Goal: Information Seeking & Learning: Find specific fact

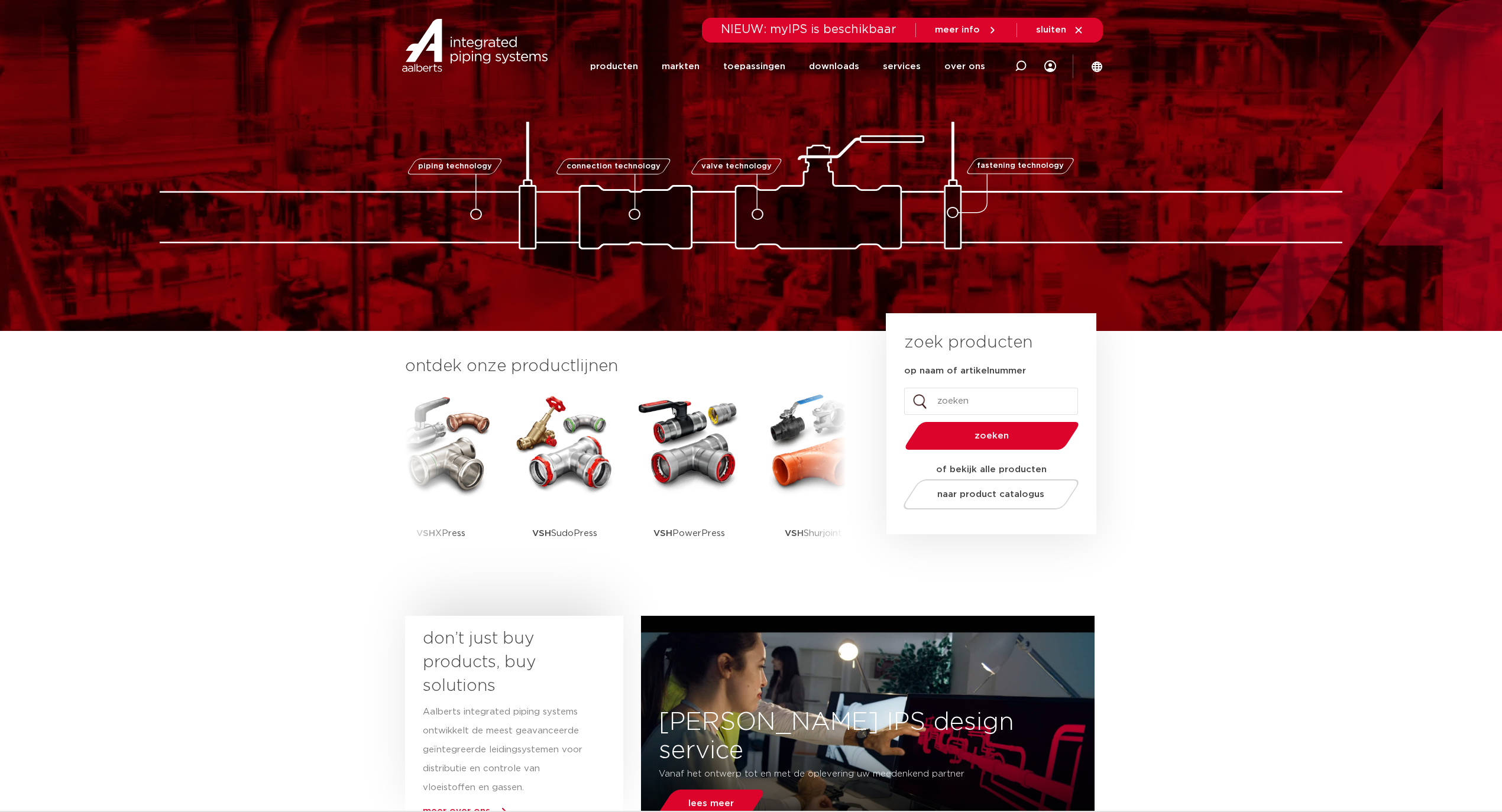
click at [937, 400] on input "op naam of artikelnummer" at bounding box center [991, 401] width 174 height 27
type input "0450153"
click at [901, 421] on button "zoeken" at bounding box center [992, 436] width 183 height 30
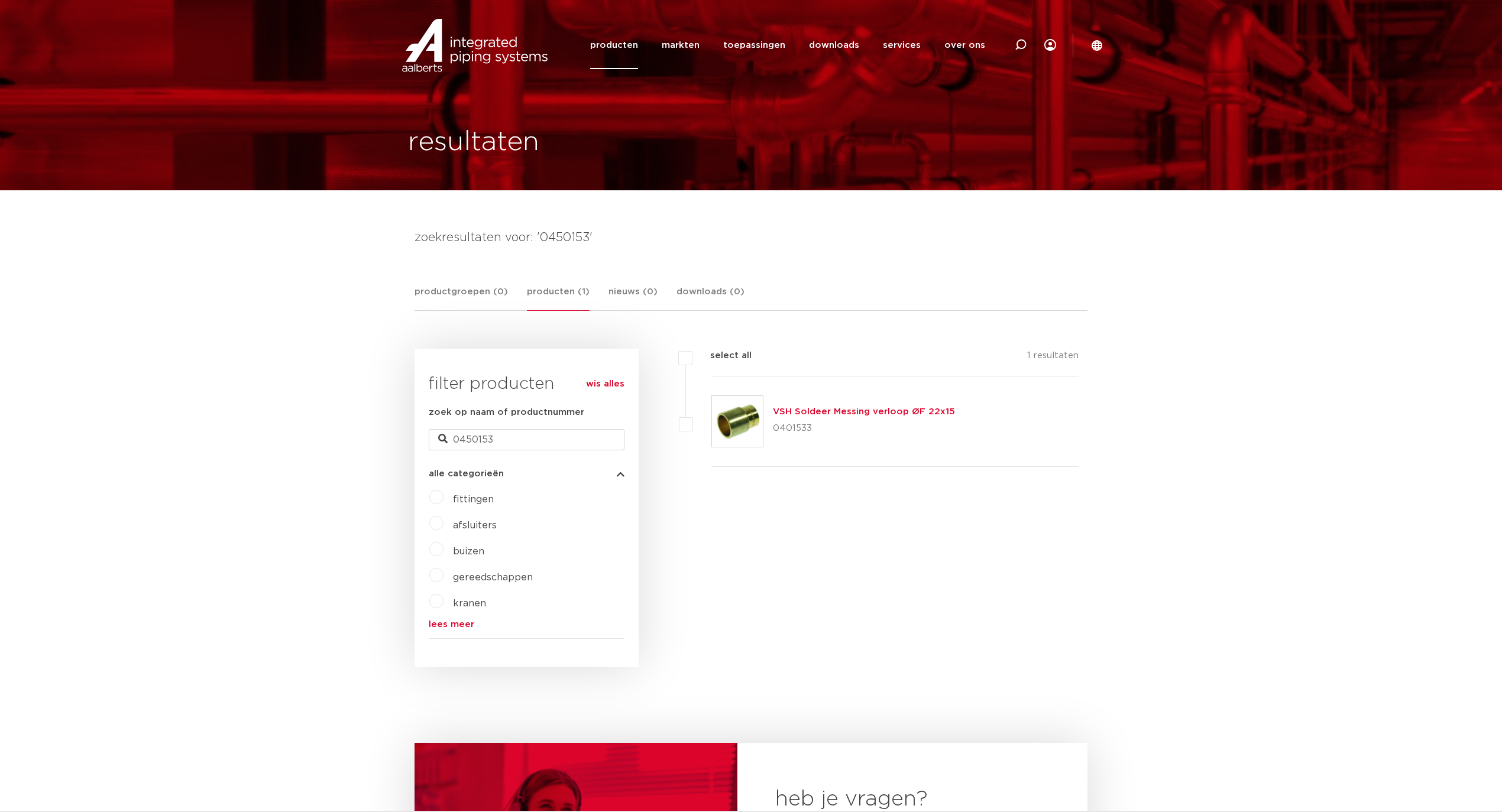
click at [833, 415] on link "VSH Soldeer Messing verloop ØF 22x15" at bounding box center [864, 412] width 182 height 9
click at [514, 436] on input "0450153" at bounding box center [526, 440] width 195 height 22
